Goal: Information Seeking & Learning: Learn about a topic

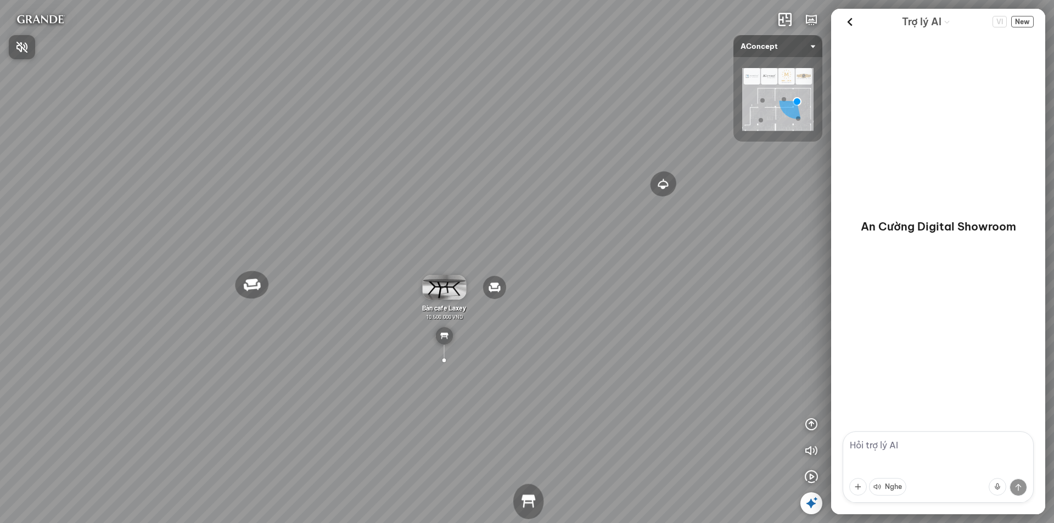
click at [809, 421] on div at bounding box center [527, 261] width 1054 height 523
click at [809, 421] on icon "button" at bounding box center [811, 424] width 13 height 13
drag, startPoint x: 745, startPoint y: 217, endPoint x: 826, endPoint y: 27, distance: 206.0
click at [745, 213] on div "Đèn [PERSON_NAME] 5.300.000 VND Giường ngủ Palima 19.000.000 VND Ghế thư giãn N…" at bounding box center [527, 261] width 1054 height 523
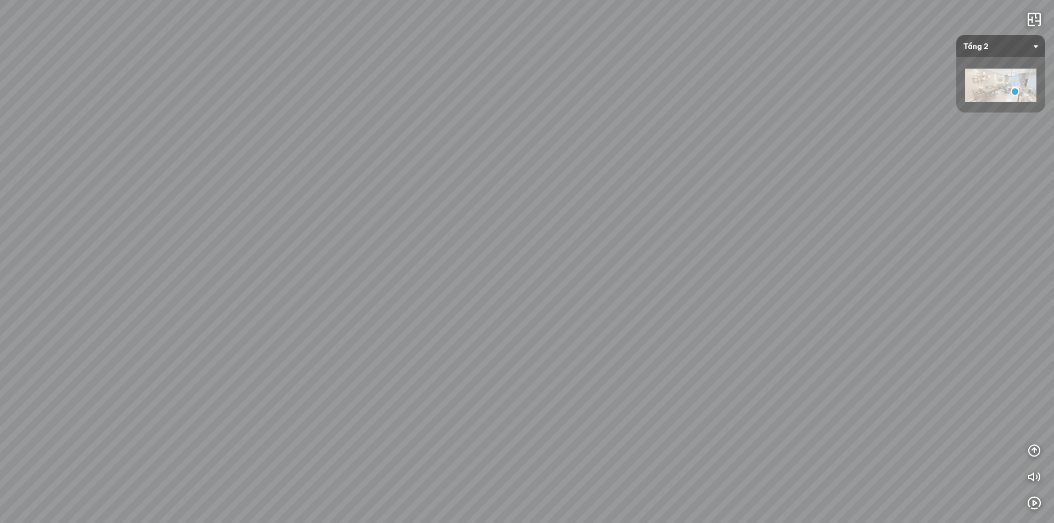
click at [724, 195] on div "Location Polygon 10 km Brand Polygon Product Polygon 1.000 USD Facility Polygon" at bounding box center [527, 261] width 1054 height 523
drag, startPoint x: 708, startPoint y: 194, endPoint x: 391, endPoint y: 192, distance: 316.7
click at [398, 193] on div "Location Polygon 10 km Brand Polygon Product Polygon 1.000 USD Facility Polygon" at bounding box center [527, 261] width 1054 height 523
drag, startPoint x: 692, startPoint y: 149, endPoint x: 332, endPoint y: 145, distance: 359.5
click at [333, 145] on div "Location Polygon 10 km Brand Polygon Product Polygon 1.000 USD Facility Polygon" at bounding box center [527, 261] width 1054 height 523
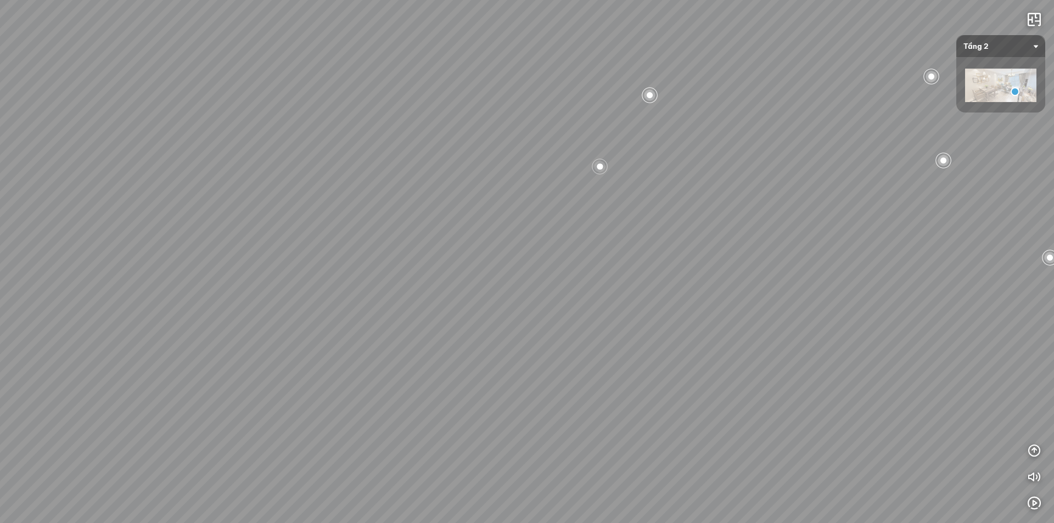
click at [641, 93] on div at bounding box center [649, 95] width 19 height 19
click at [526, 260] on div at bounding box center [527, 261] width 19 height 19
click at [55, 505] on span "Xem thêm" at bounding box center [58, 508] width 33 height 8
